Goal: Transaction & Acquisition: Obtain resource

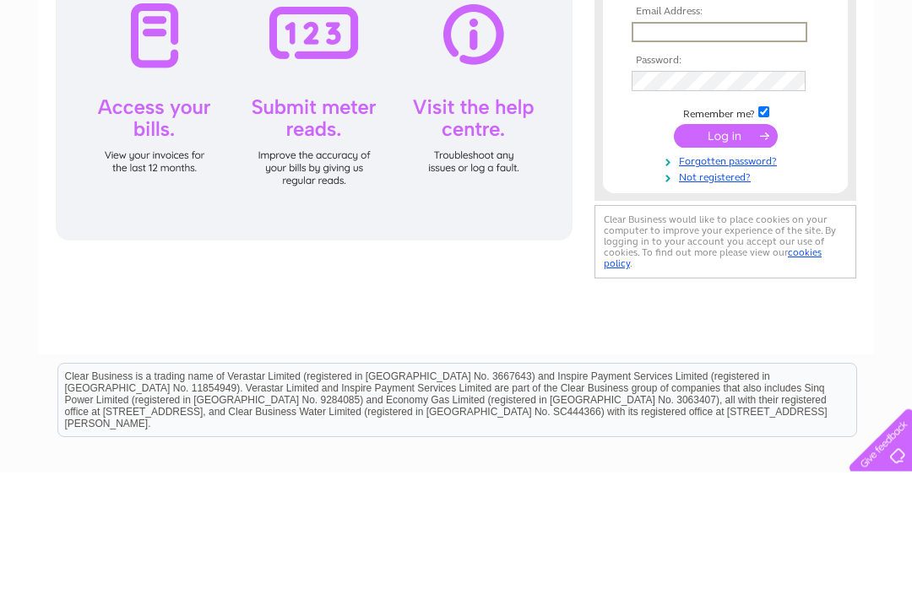
type input "[PERSON_NAME][DOMAIN_NAME][EMAIL_ADDRESS][DOMAIN_NAME]"
click at [725, 259] on input "submit" at bounding box center [726, 257] width 104 height 24
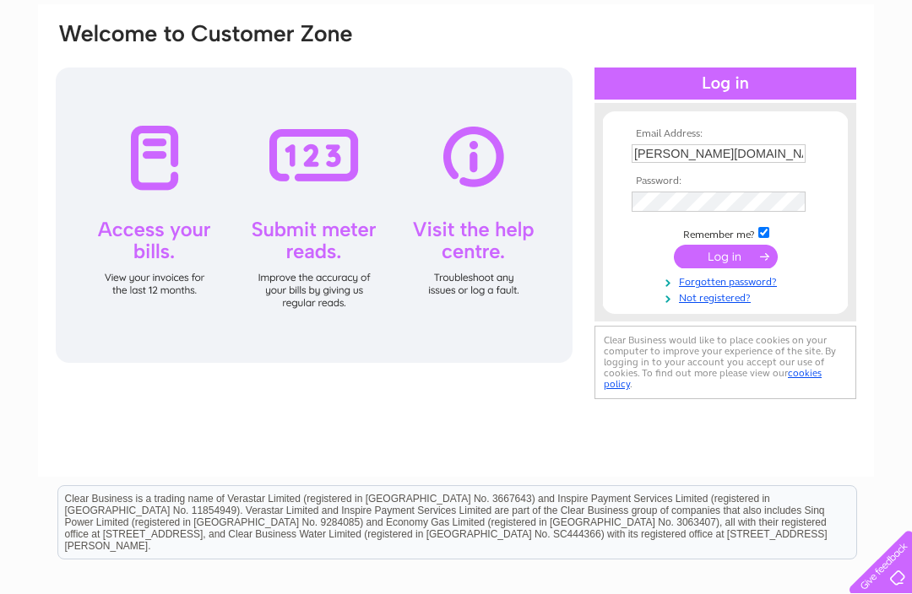
click at [751, 249] on input "submit" at bounding box center [726, 257] width 104 height 24
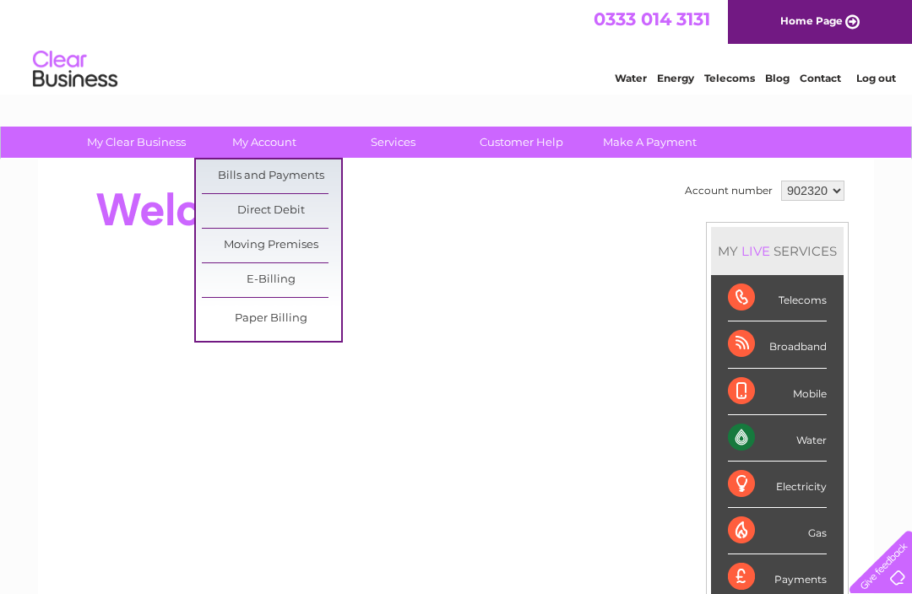
click at [302, 178] on link "Bills and Payments" at bounding box center [271, 177] width 139 height 34
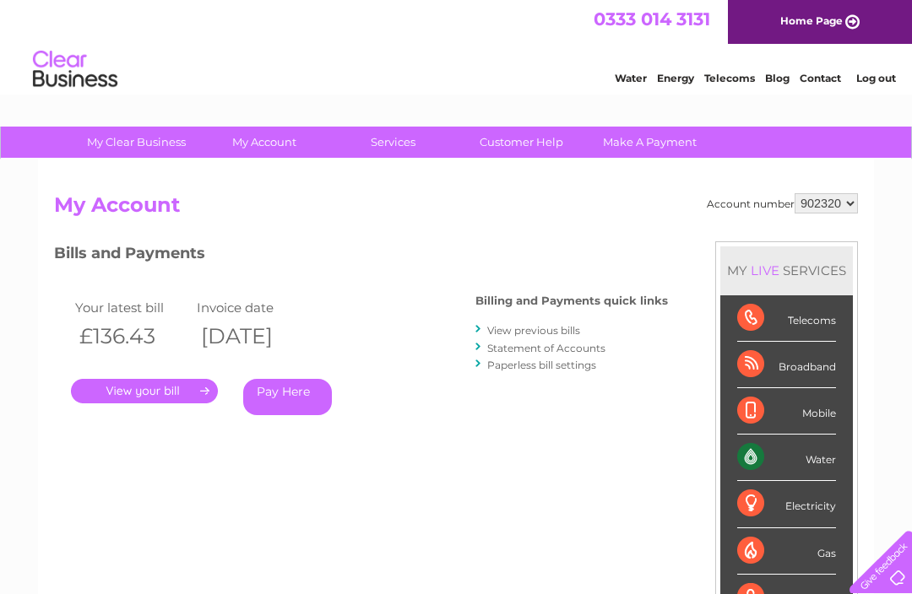
click at [555, 324] on link "View previous bills" at bounding box center [533, 330] width 93 height 13
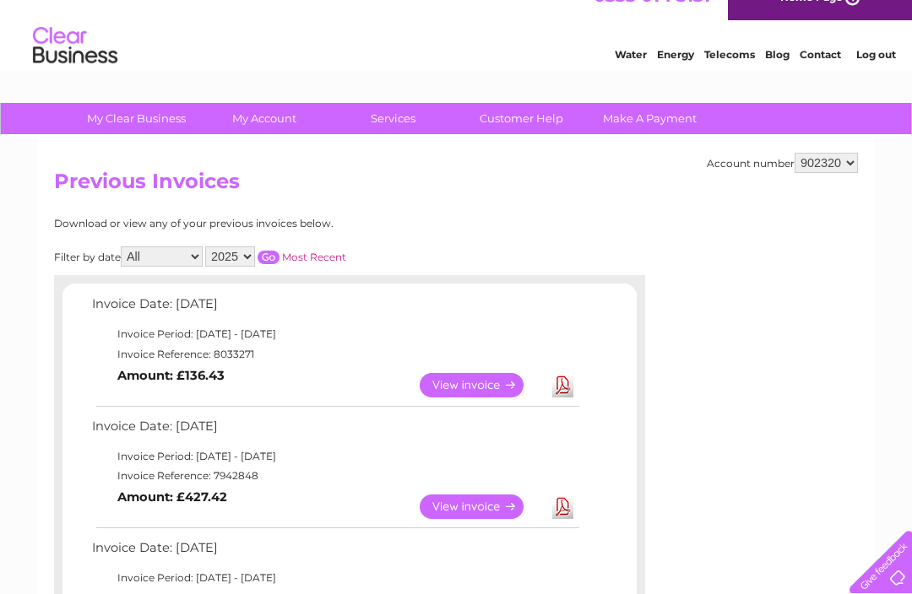
scroll to position [28, 0]
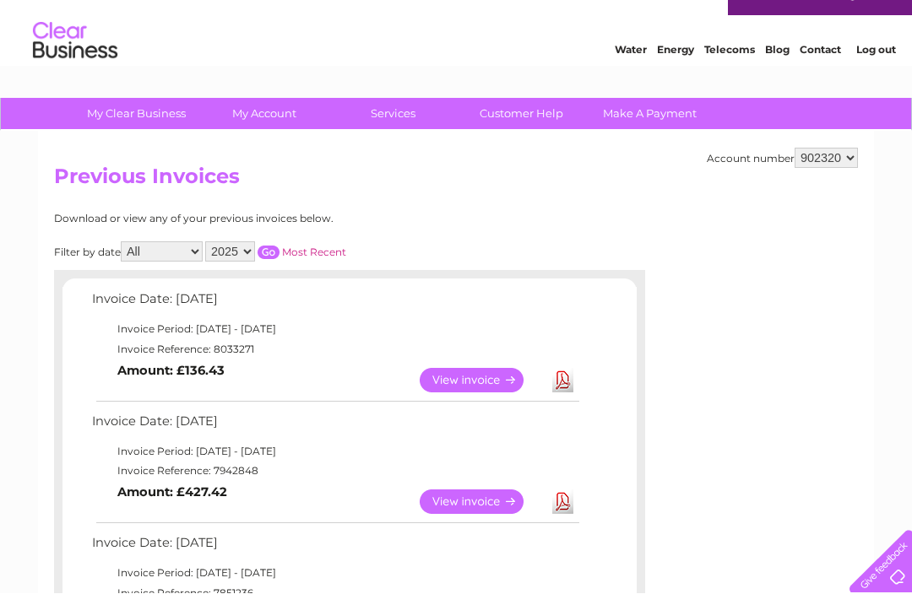
click at [491, 498] on link "View" at bounding box center [482, 503] width 124 height 24
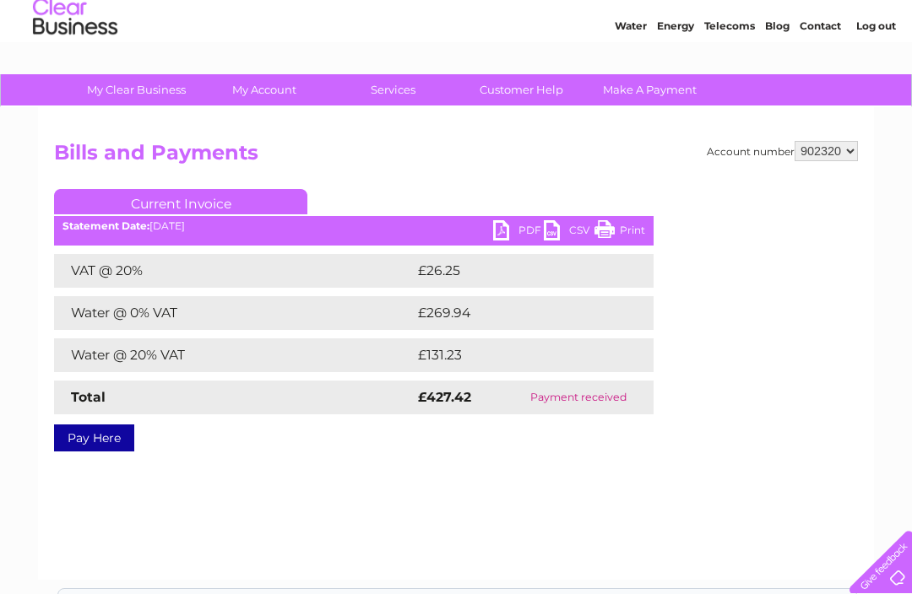
scroll to position [44, 0]
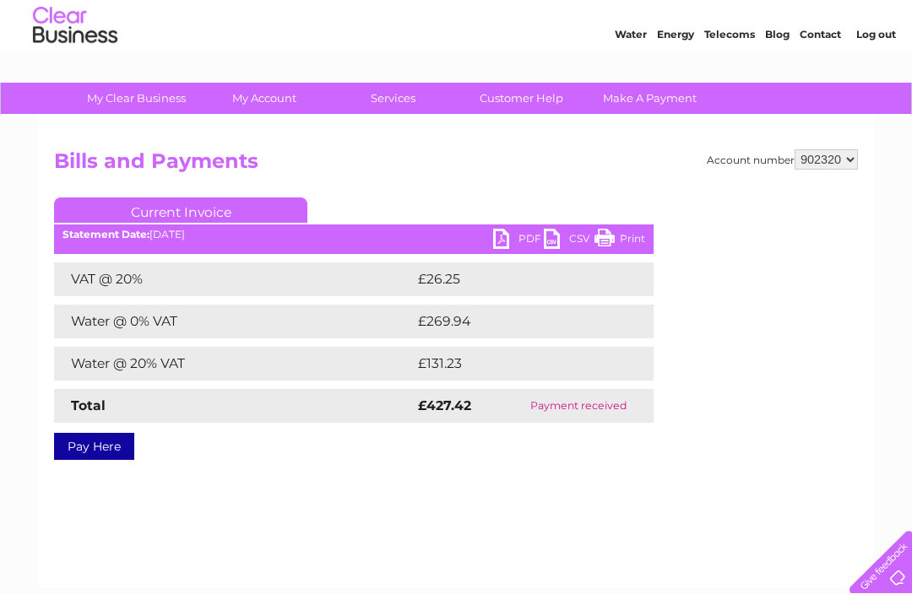
click at [497, 236] on link "PDF" at bounding box center [518, 241] width 51 height 24
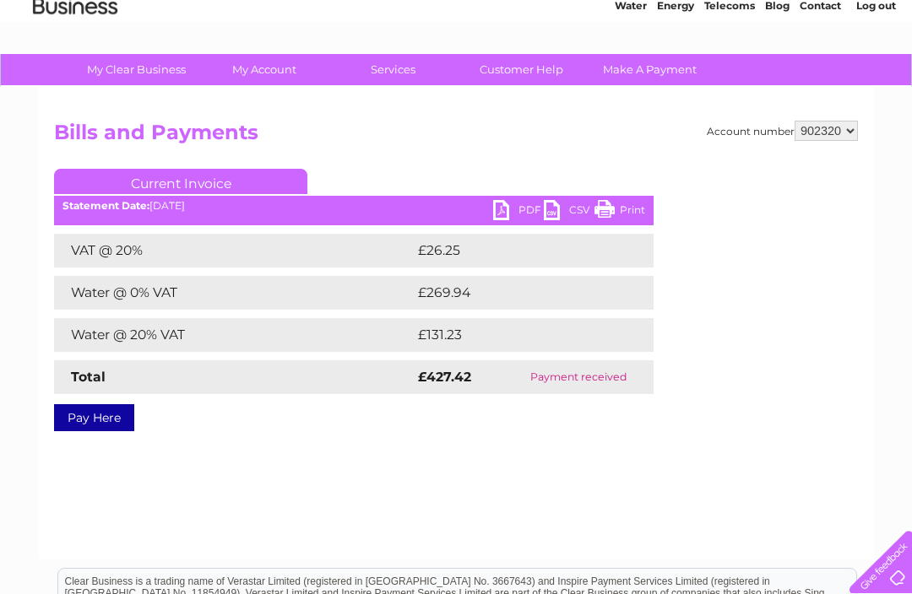
scroll to position [0, 0]
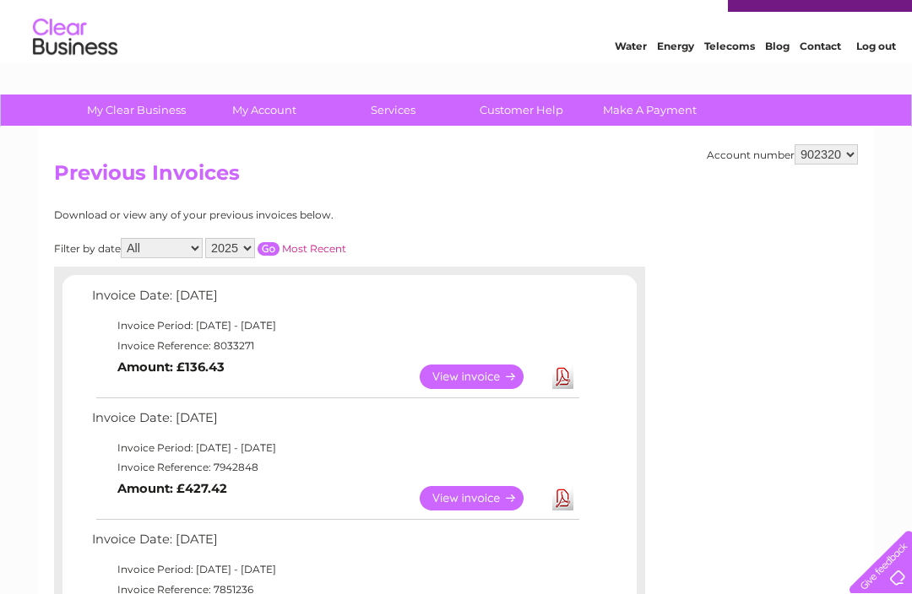
scroll to position [33, 0]
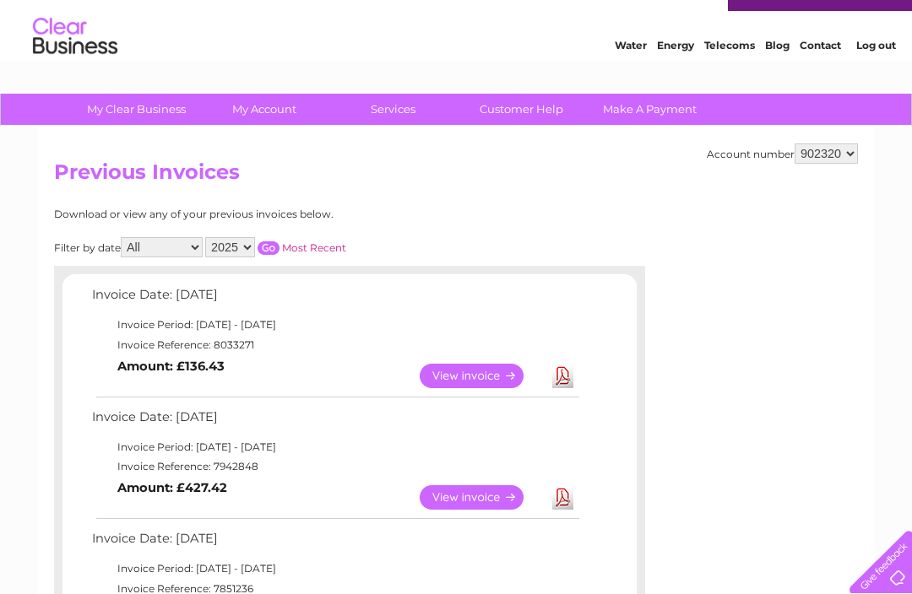
click at [255, 257] on select "2025 2024 2023 2022" at bounding box center [230, 247] width 50 height 20
click at [279, 241] on input "button" at bounding box center [268, 248] width 22 height 14
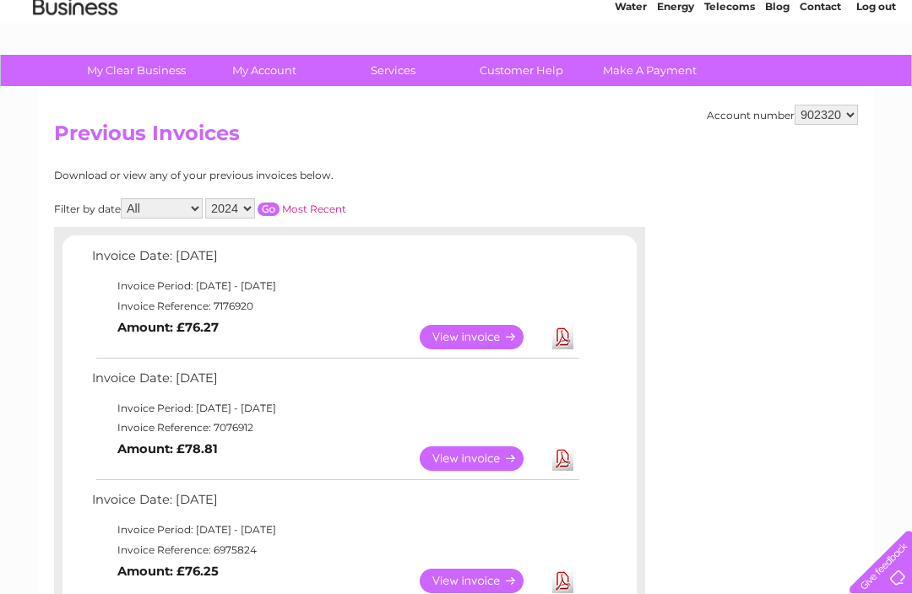
scroll to position [74, 0]
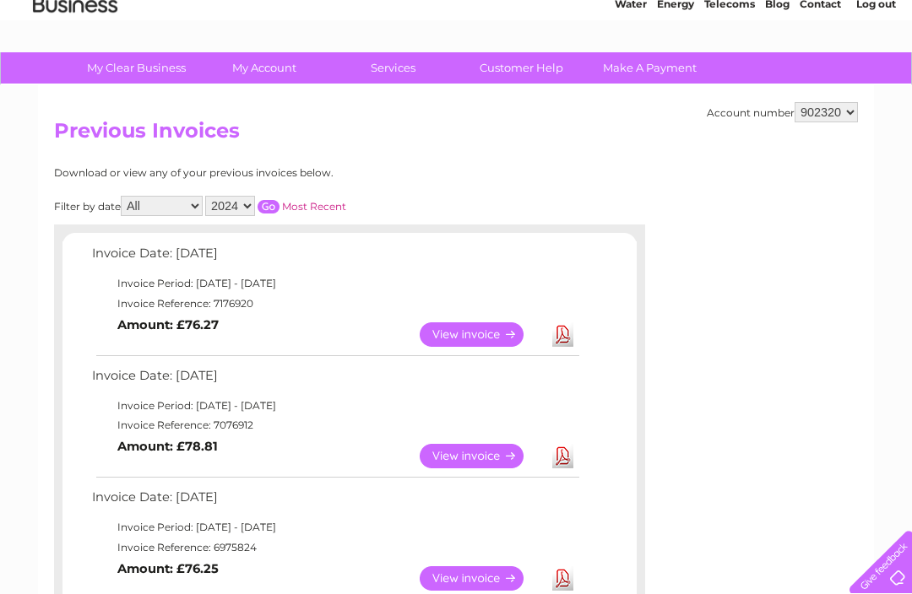
click at [556, 457] on link "Download" at bounding box center [562, 456] width 21 height 24
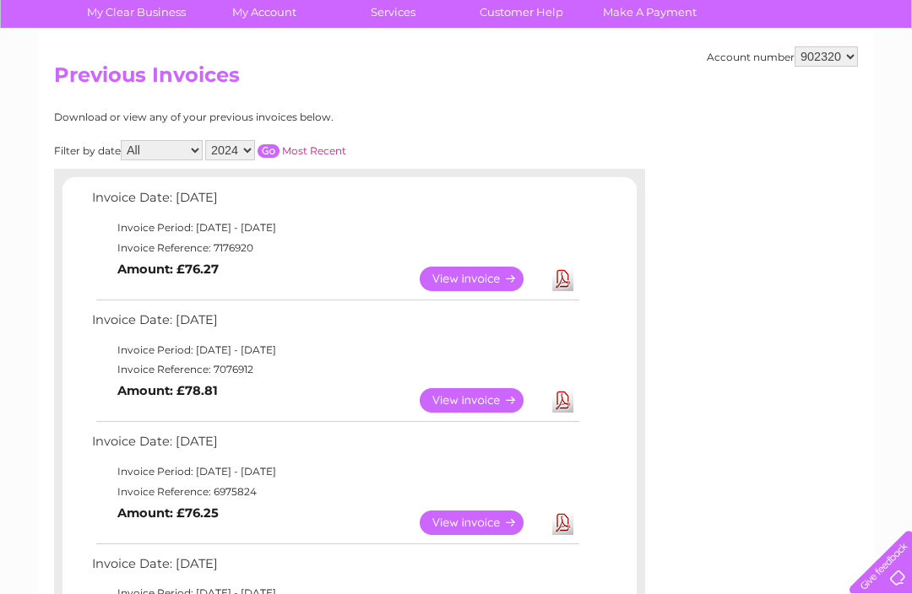
click at [572, 273] on link "Download" at bounding box center [562, 279] width 21 height 24
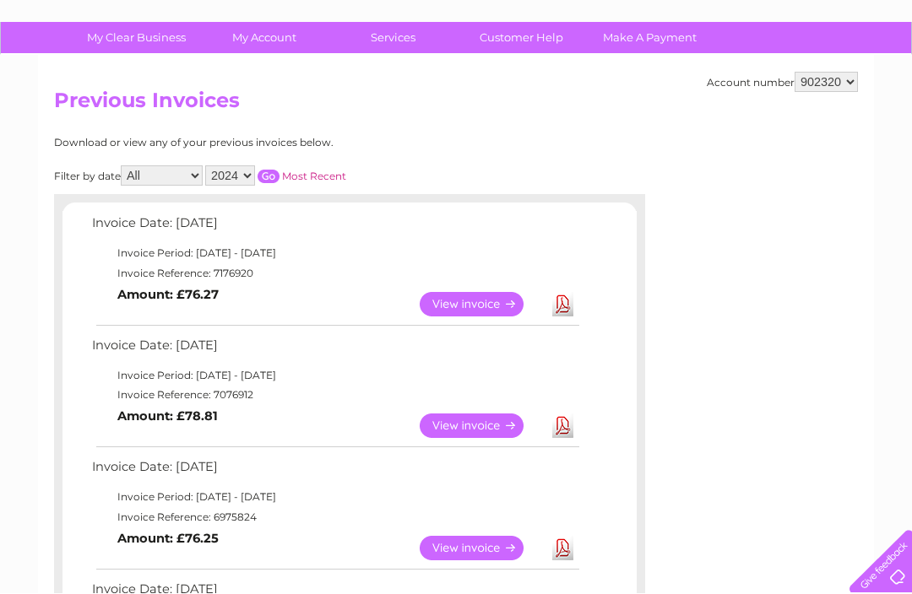
click at [190, 179] on select "All January February March April May June July August September October Novembe…" at bounding box center [162, 176] width 82 height 20
click at [250, 171] on select "2025 2024 2023 2022" at bounding box center [230, 175] width 50 height 20
select select "2025"
click at [279, 175] on input "button" at bounding box center [268, 177] width 22 height 14
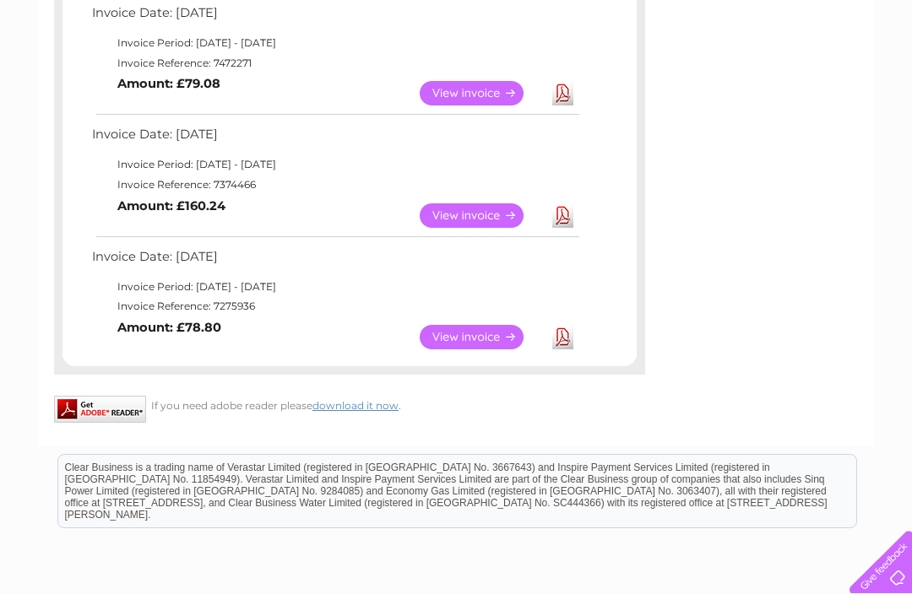
scroll to position [1048, 0]
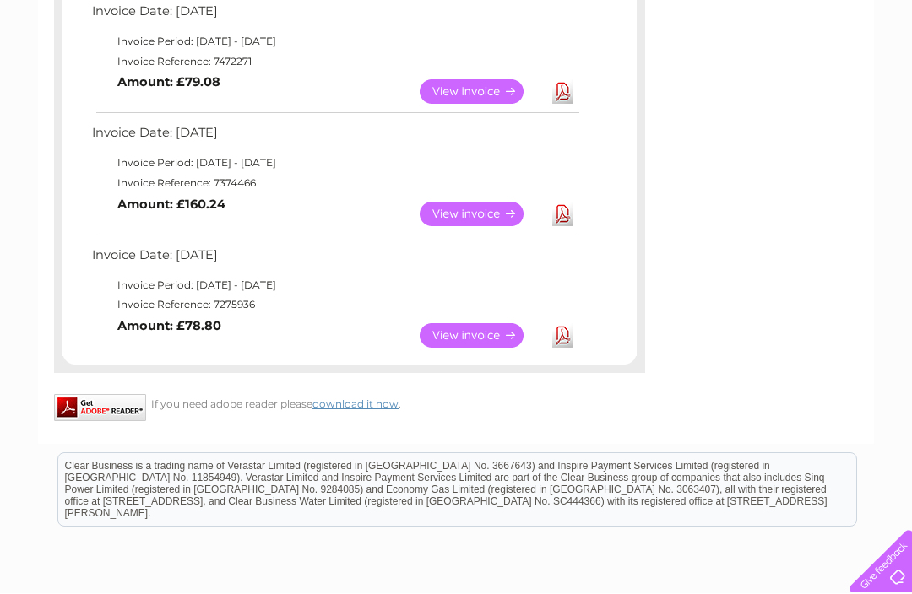
click at [541, 324] on link "View" at bounding box center [482, 336] width 124 height 24
click at [556, 328] on link "Download" at bounding box center [562, 335] width 21 height 24
click at [572, 323] on link "Download" at bounding box center [562, 335] width 21 height 24
click at [557, 202] on link "Download" at bounding box center [562, 214] width 21 height 24
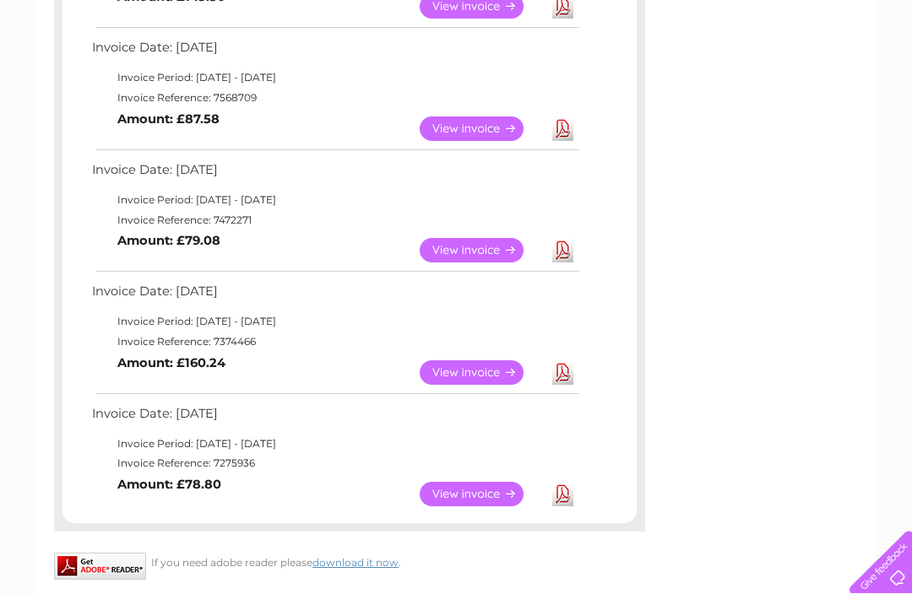
scroll to position [889, 0]
click at [558, 241] on link "Download" at bounding box center [562, 251] width 21 height 24
click at [564, 127] on link "Download" at bounding box center [562, 129] width 21 height 24
